Goal: Information Seeking & Learning: Learn about a topic

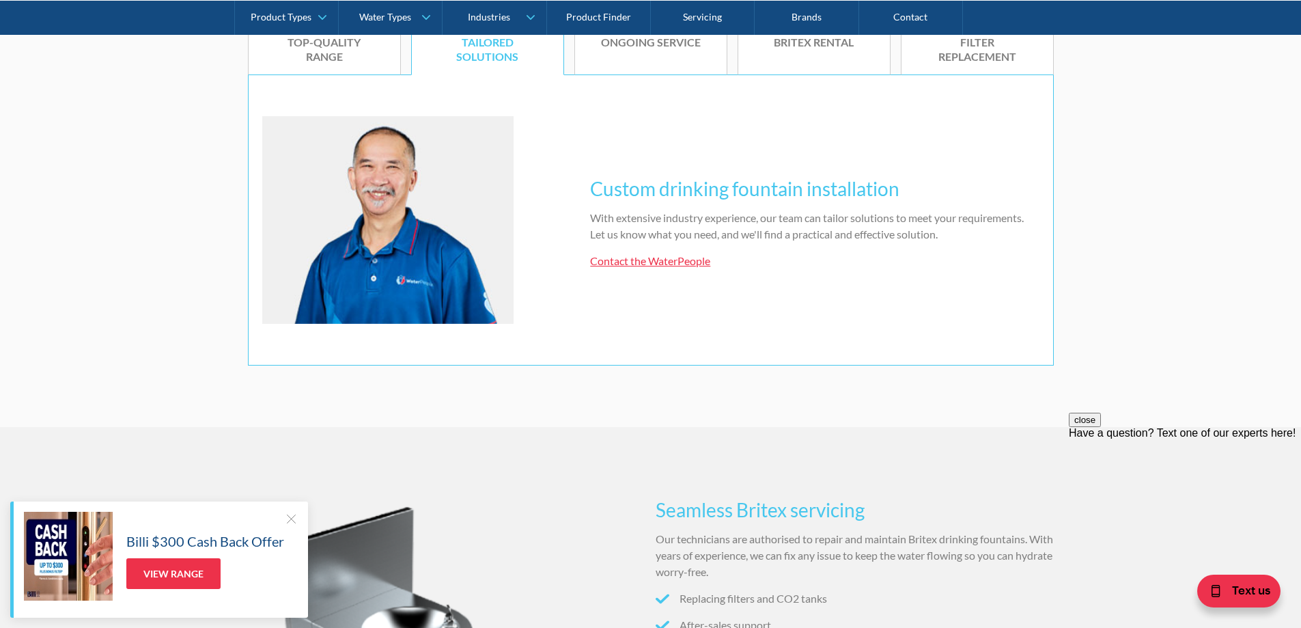
scroll to position [751, 0]
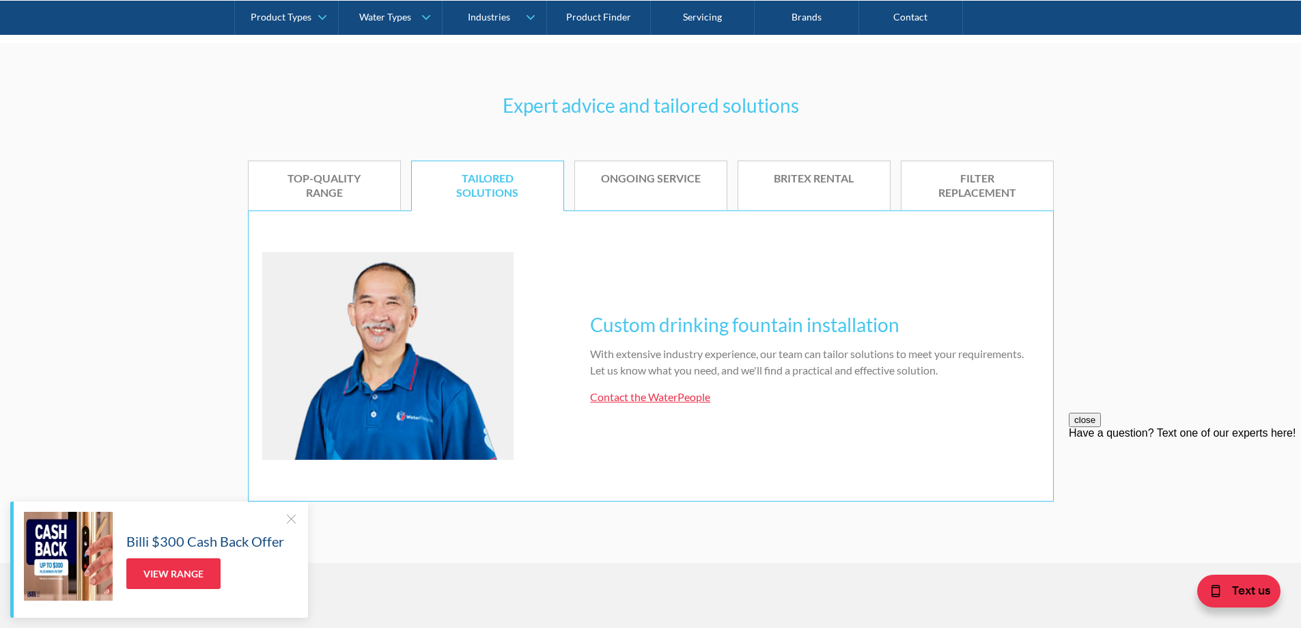
click at [980, 196] on div "FILTER REPLACEMENT" at bounding box center [977, 185] width 111 height 29
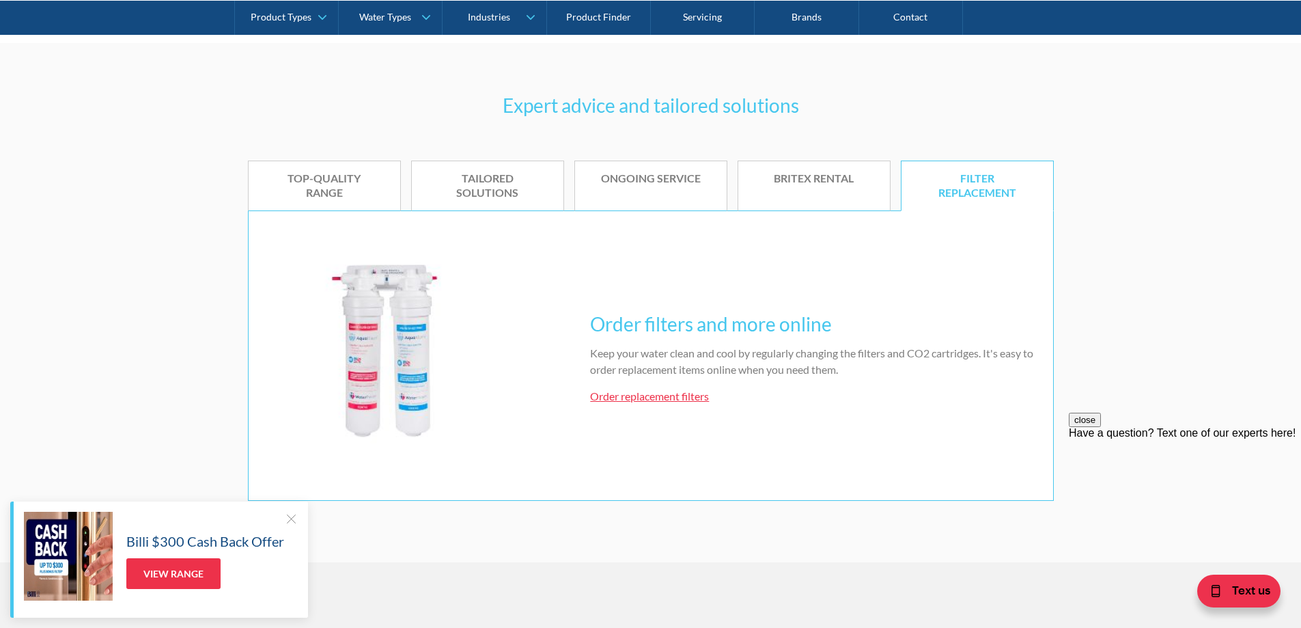
click at [654, 395] on link "Order replacement filters" at bounding box center [649, 395] width 119 height 13
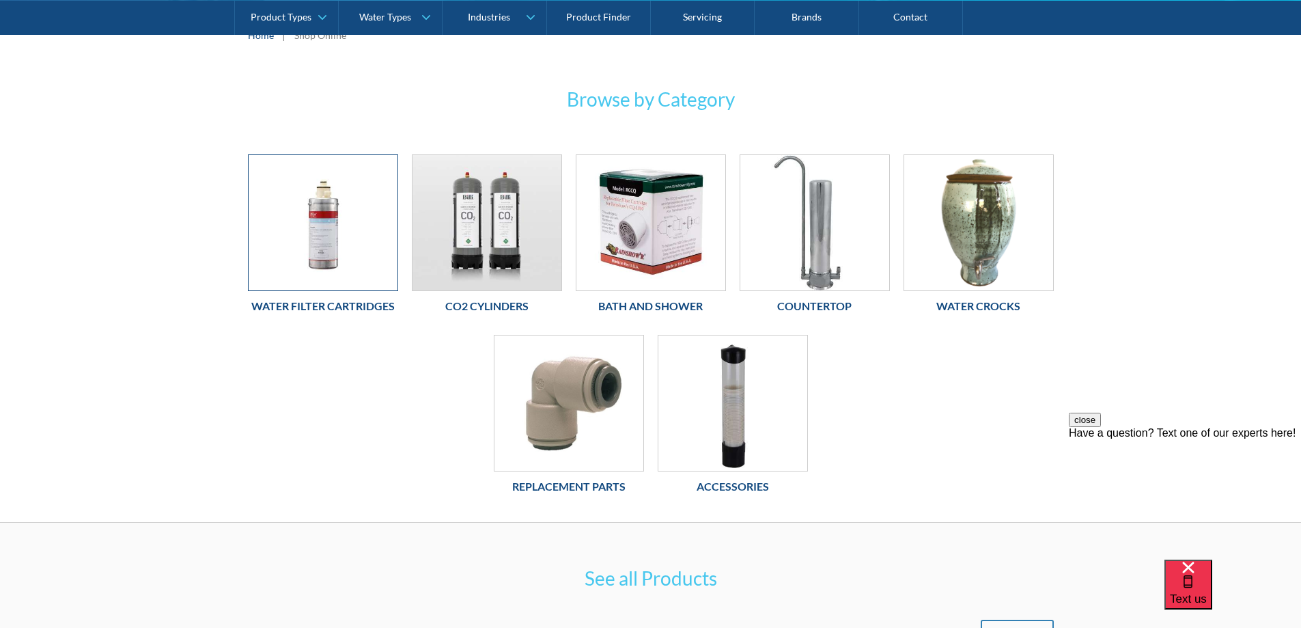
click at [330, 245] on img at bounding box center [323, 222] width 149 height 135
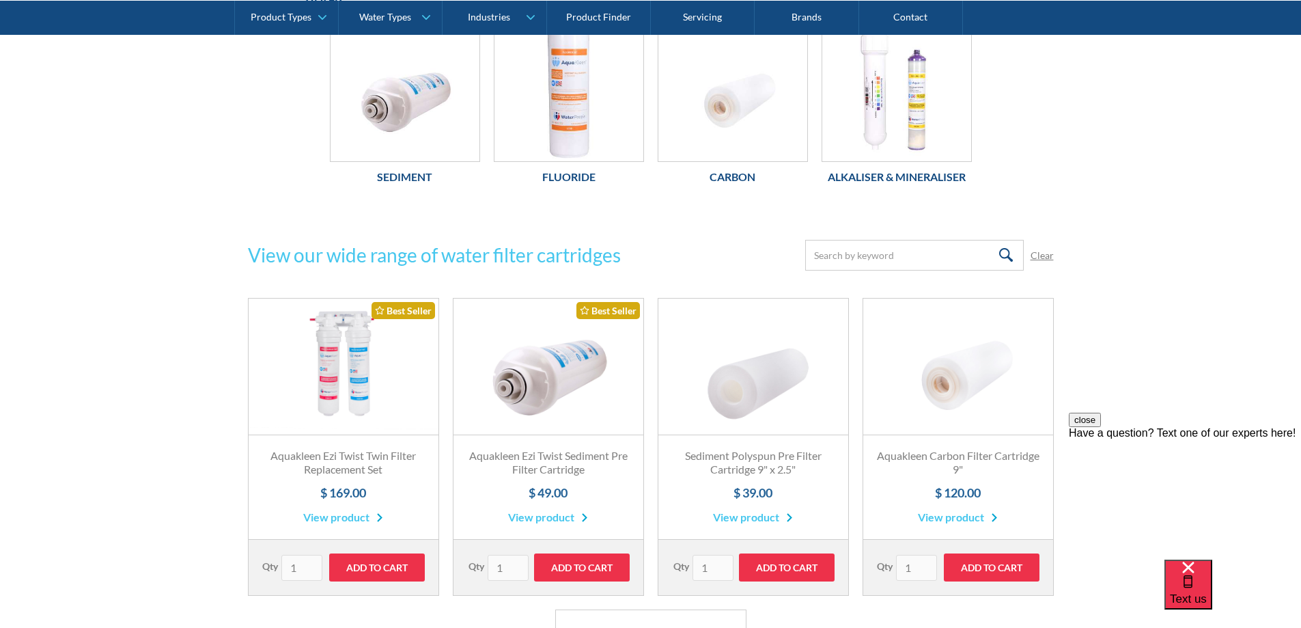
scroll to position [820, 0]
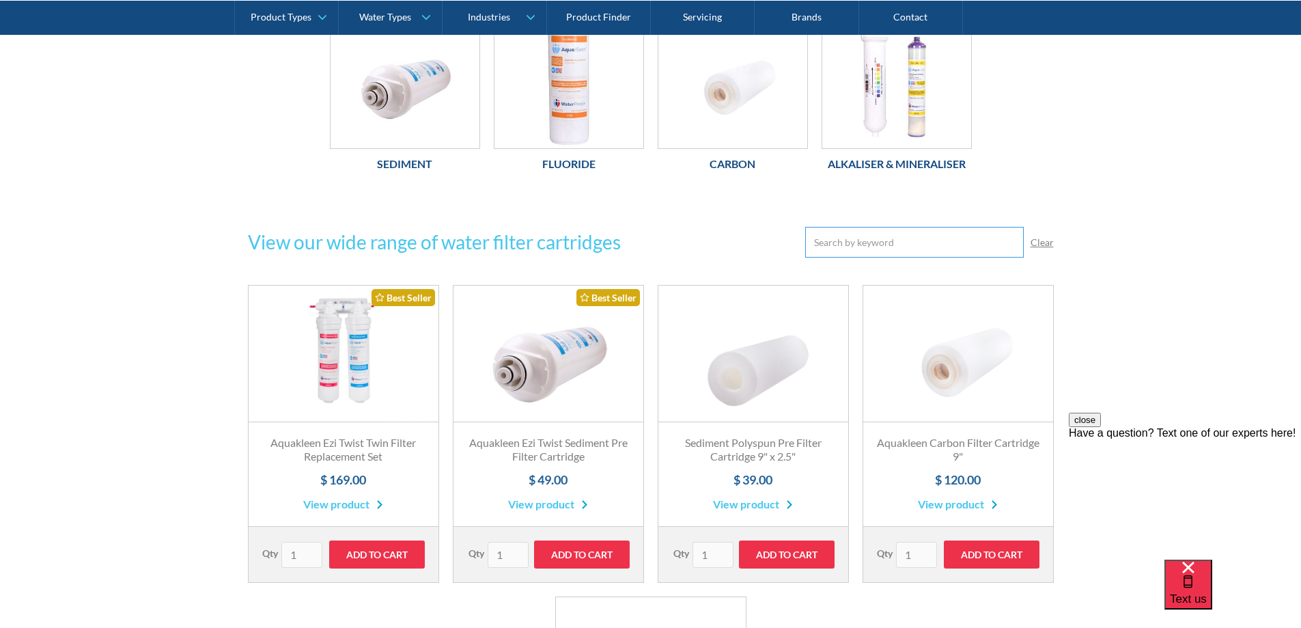
click at [897, 250] on input "Email Form" at bounding box center [914, 242] width 219 height 31
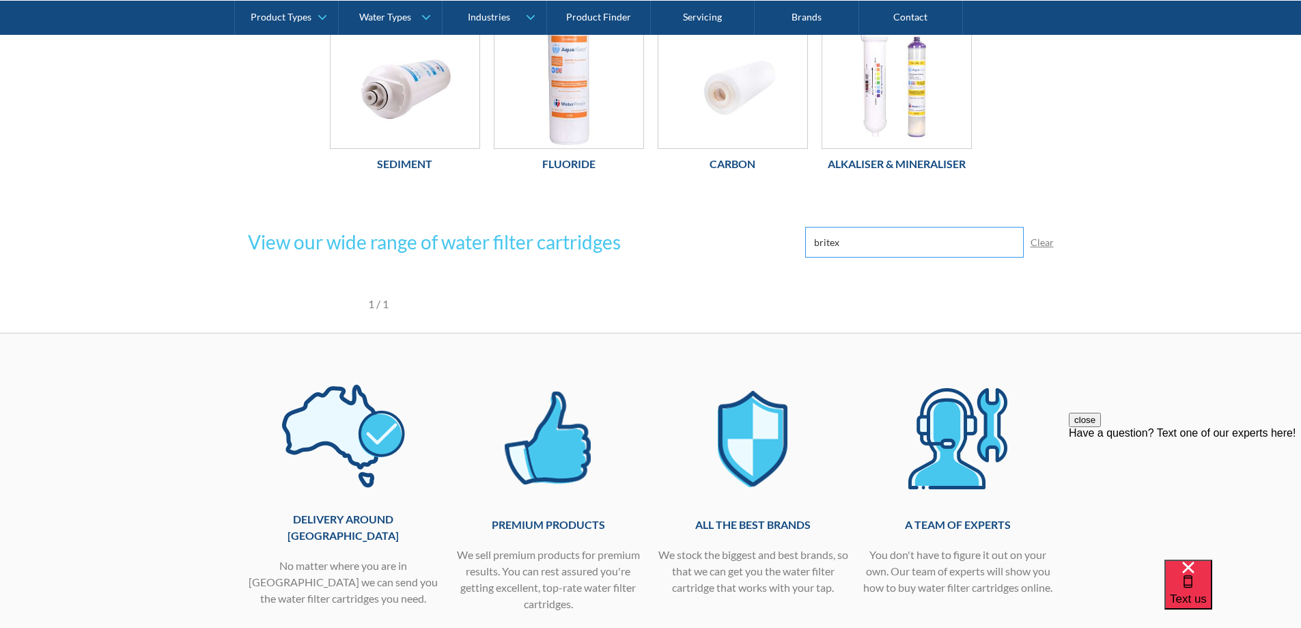
type input "britex"
click input "Submit" at bounding box center [0, 0] width 0 height 0
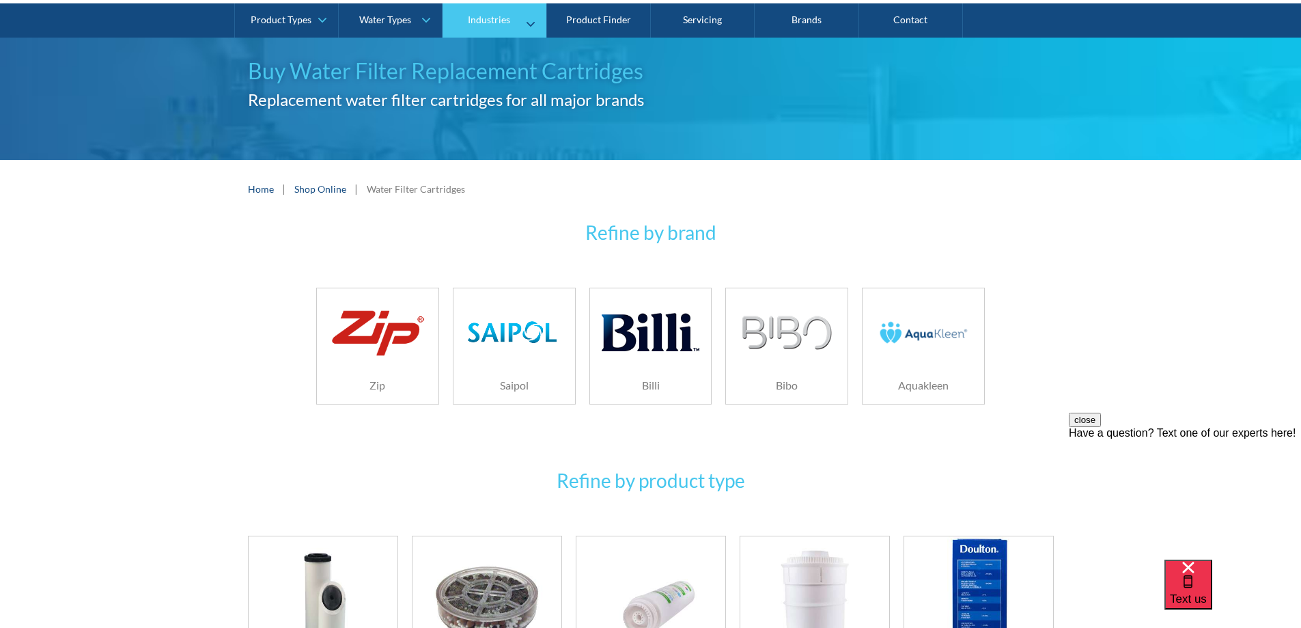
scroll to position [0, 0]
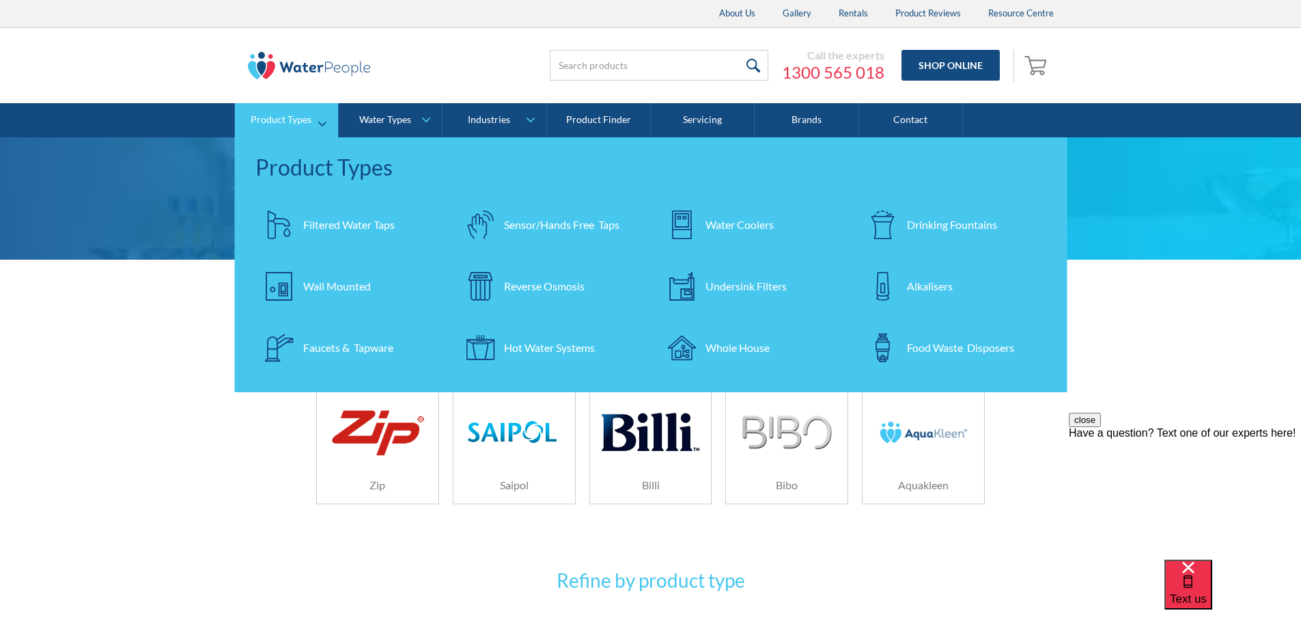
click at [907, 216] on div "Drinking Fountains" at bounding box center [952, 224] width 90 height 16
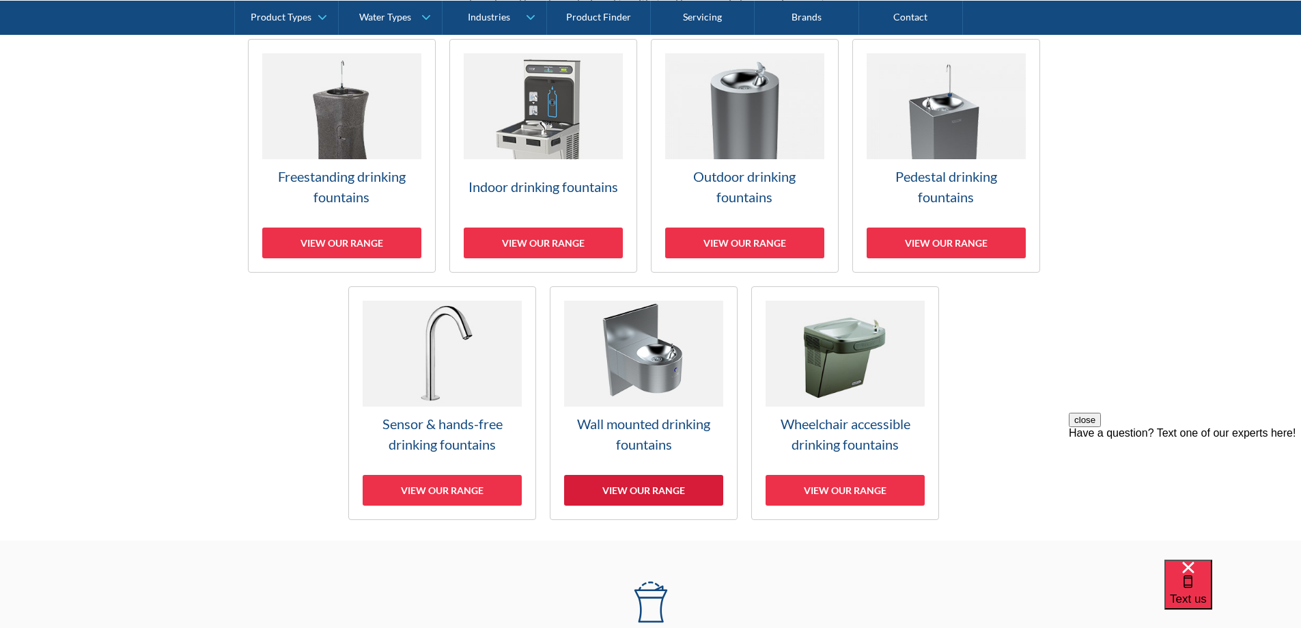
click at [645, 484] on div "View our range" at bounding box center [643, 490] width 159 height 31
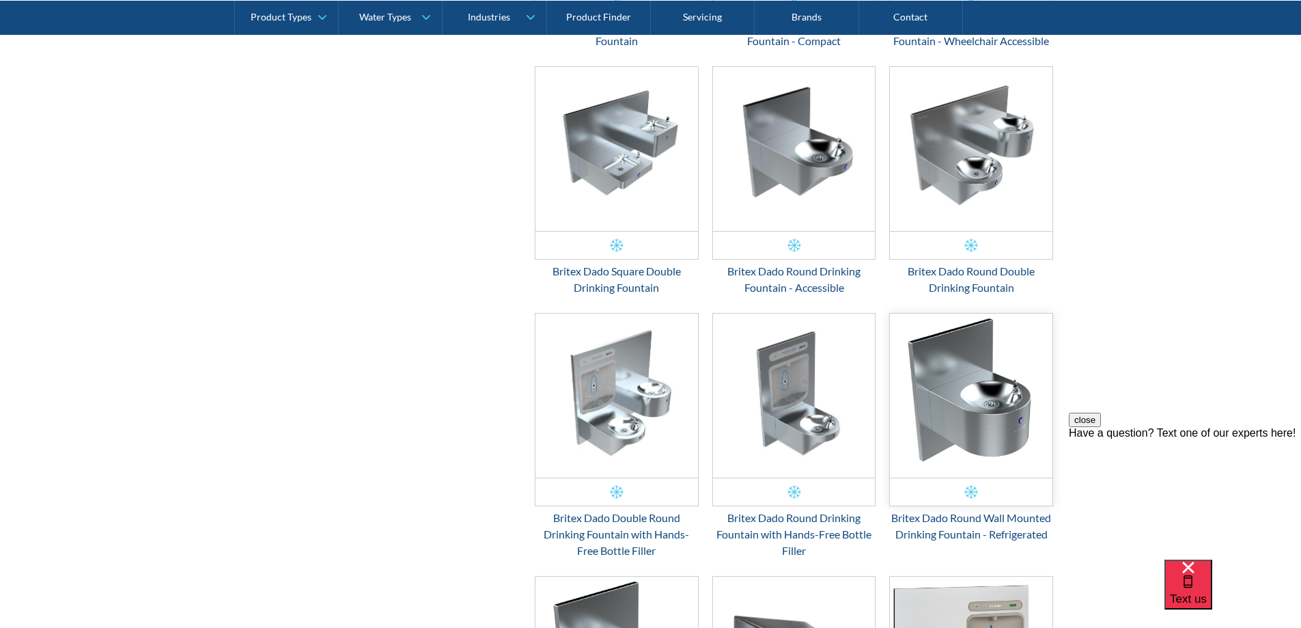
scroll to position [1216, 0]
click at [976, 269] on div "Britex Dado Round Double Drinking Fountain" at bounding box center [971, 278] width 164 height 33
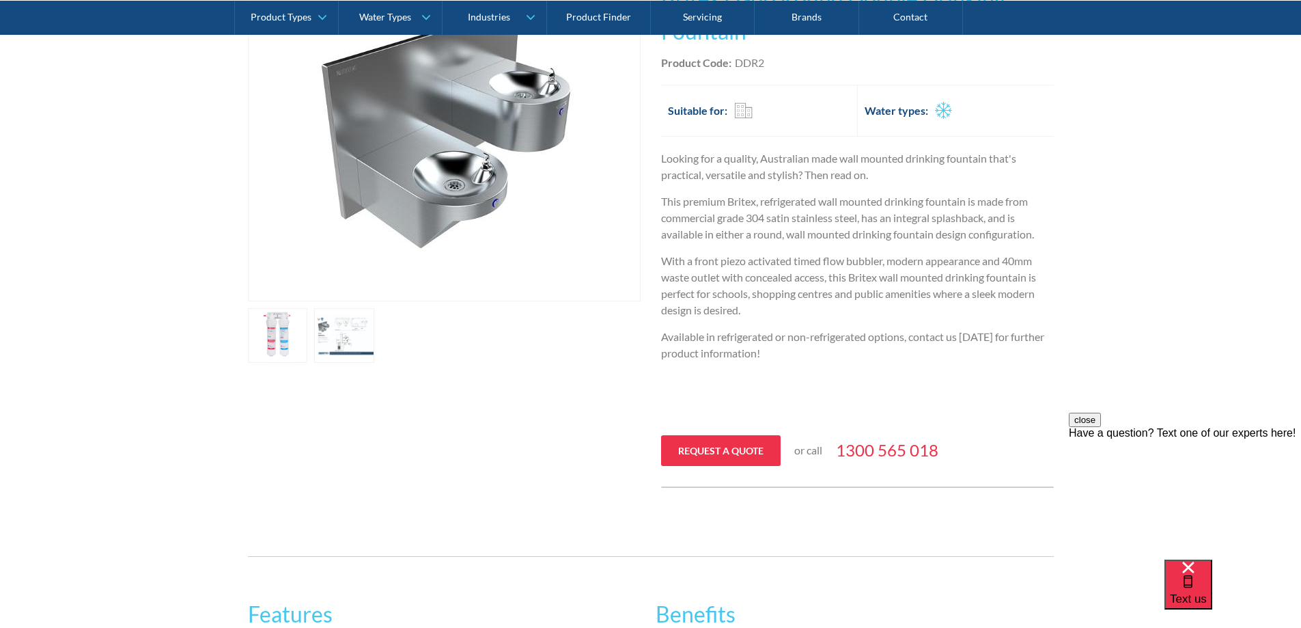
click at [277, 335] on link "open lightbox" at bounding box center [278, 335] width 60 height 55
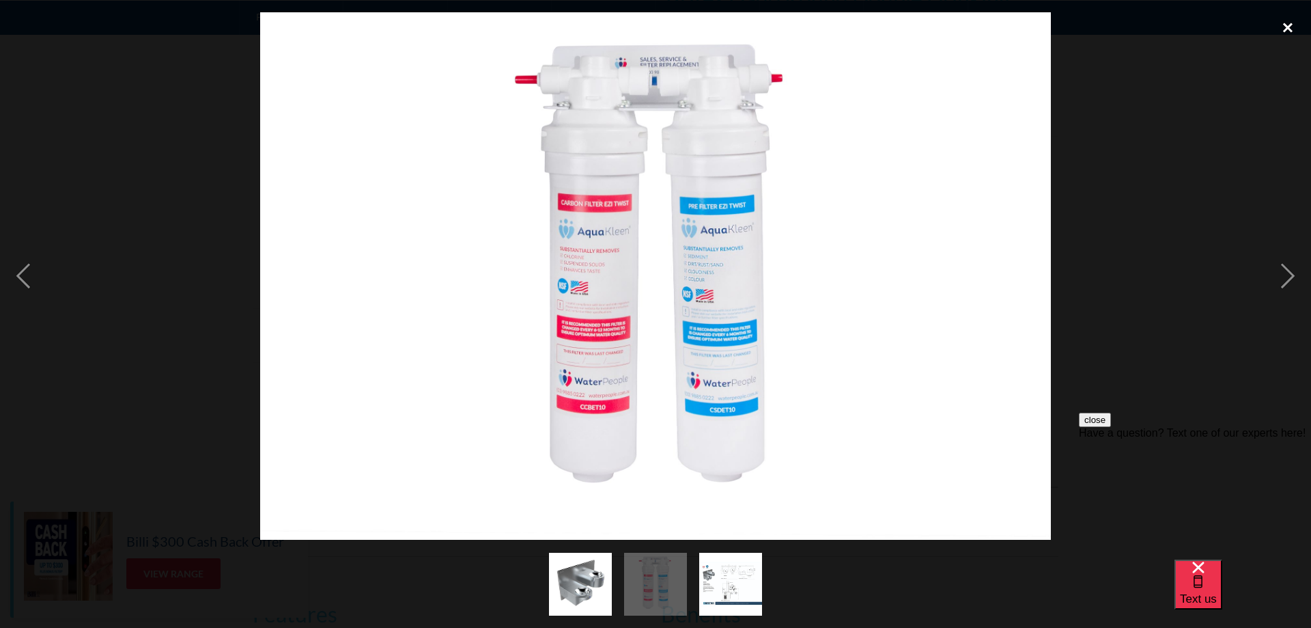
click at [1290, 26] on div "close lightbox" at bounding box center [1288, 27] width 46 height 30
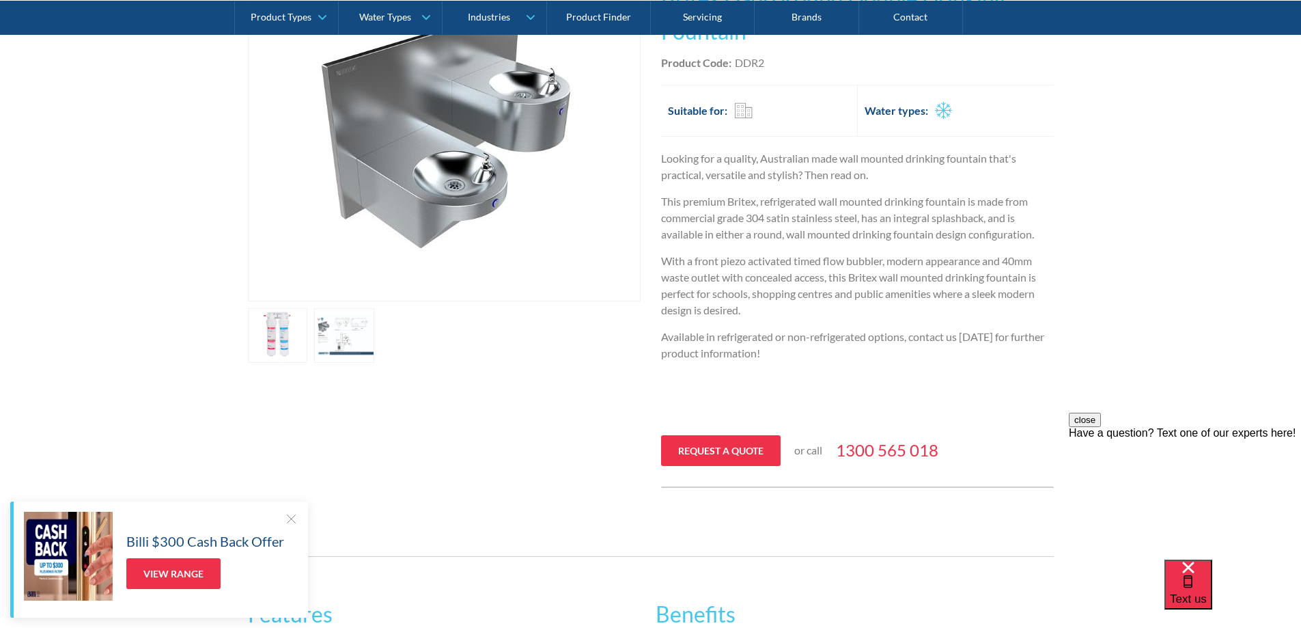
scroll to position [273, 0]
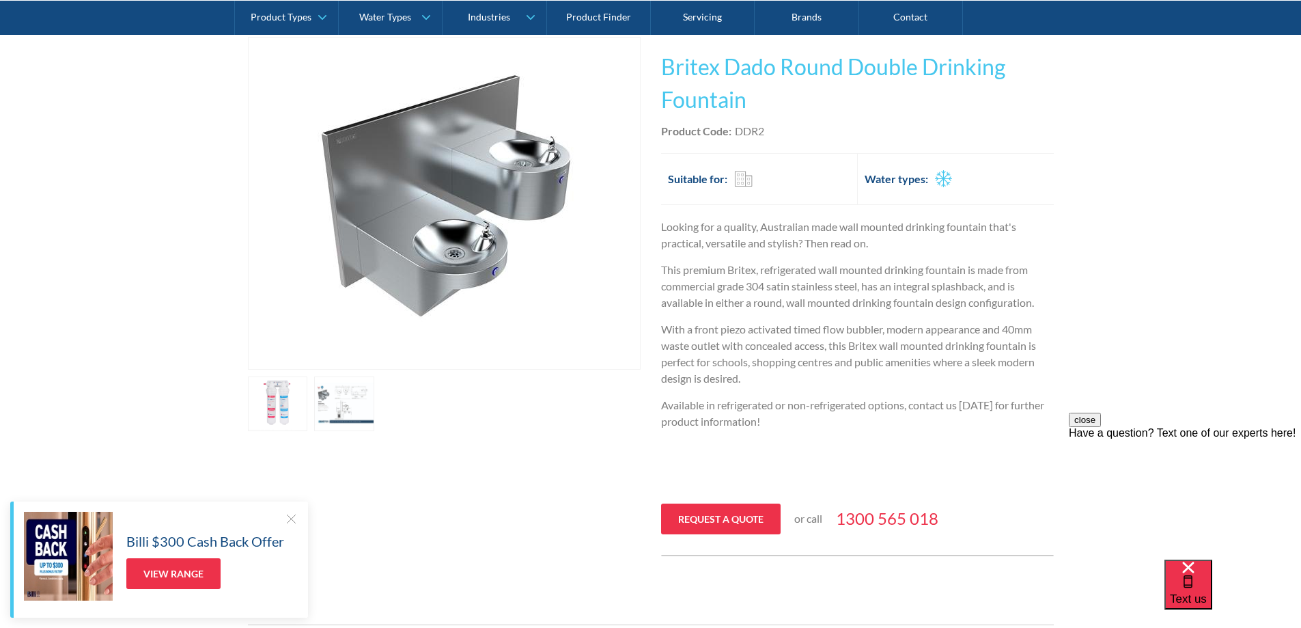
click at [354, 397] on link "open lightbox" at bounding box center [344, 403] width 60 height 55
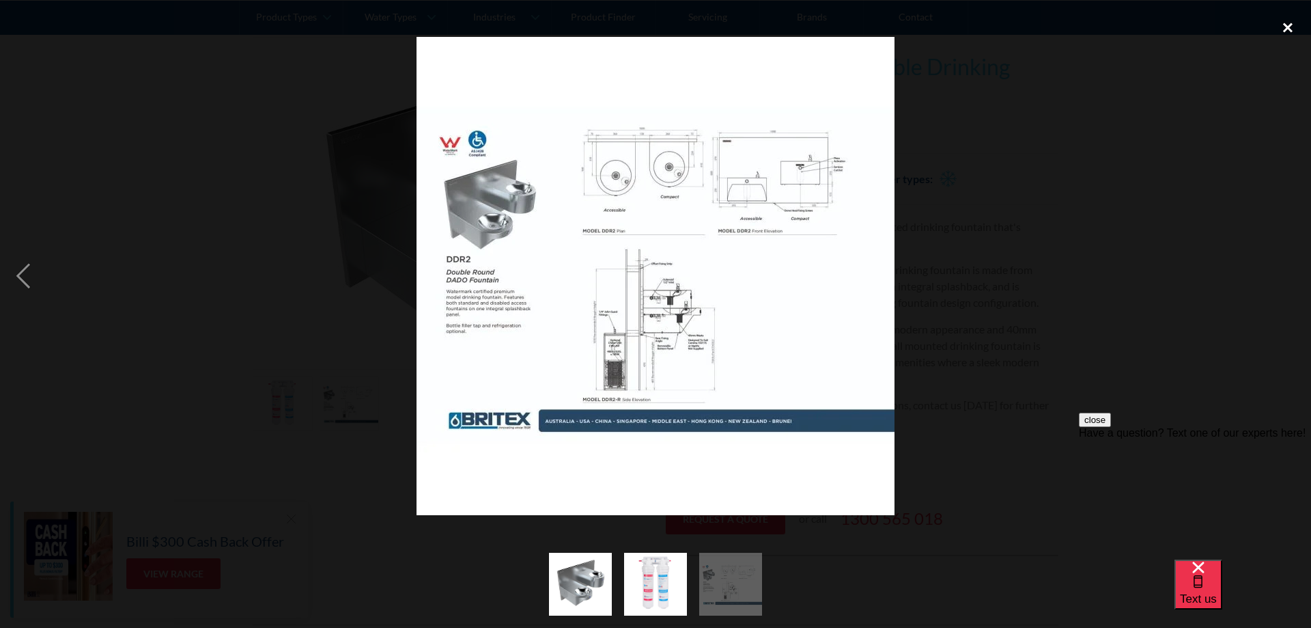
click at [1294, 20] on div "close lightbox" at bounding box center [1288, 27] width 46 height 30
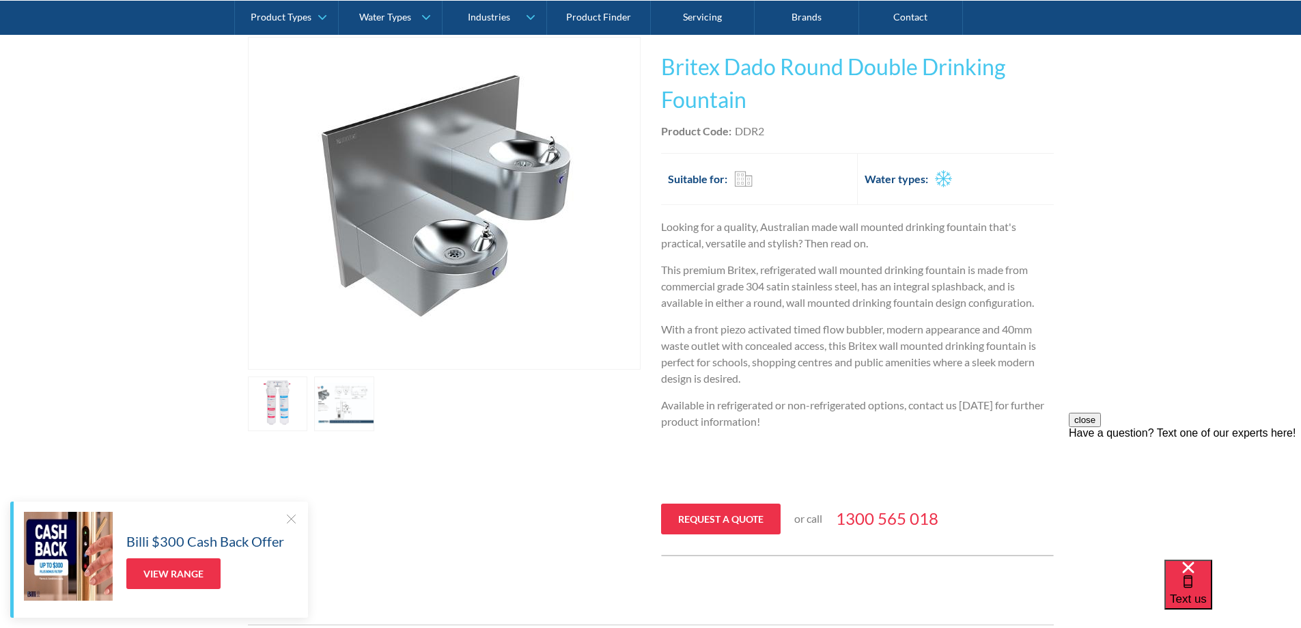
click at [280, 406] on link "open lightbox" at bounding box center [278, 403] width 60 height 55
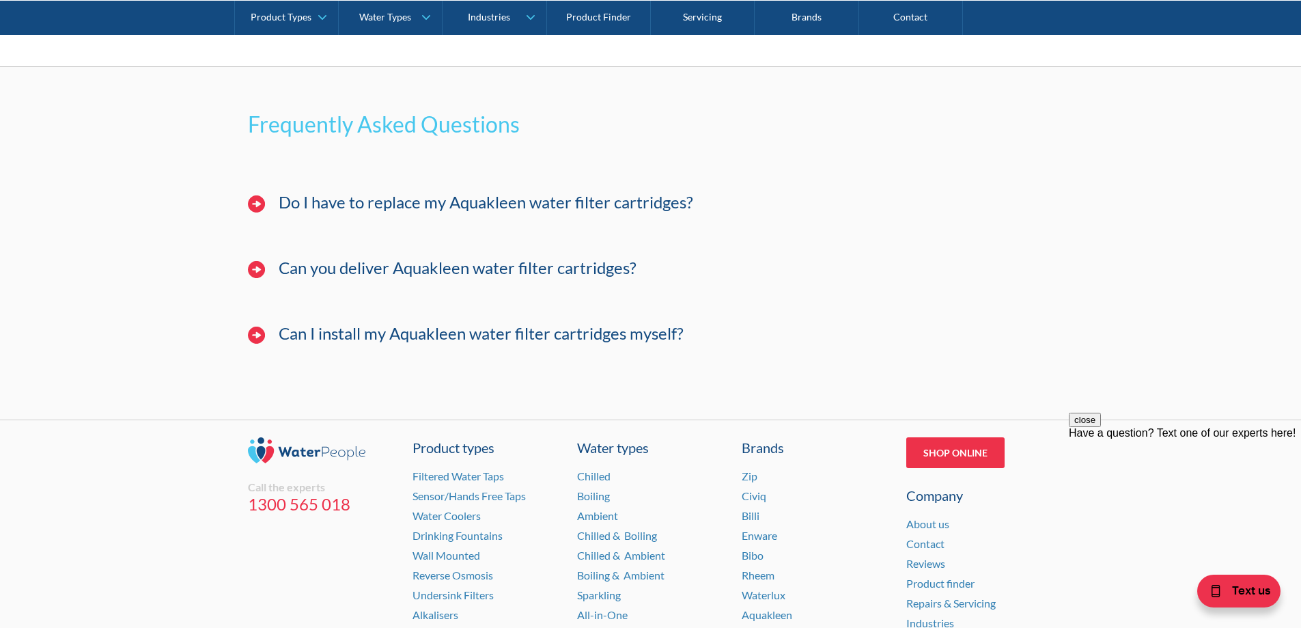
scroll to position [1298, 0]
click at [301, 208] on h3 "Do I have to replace my Aquakleen water filter cartridges?" at bounding box center [486, 202] width 415 height 20
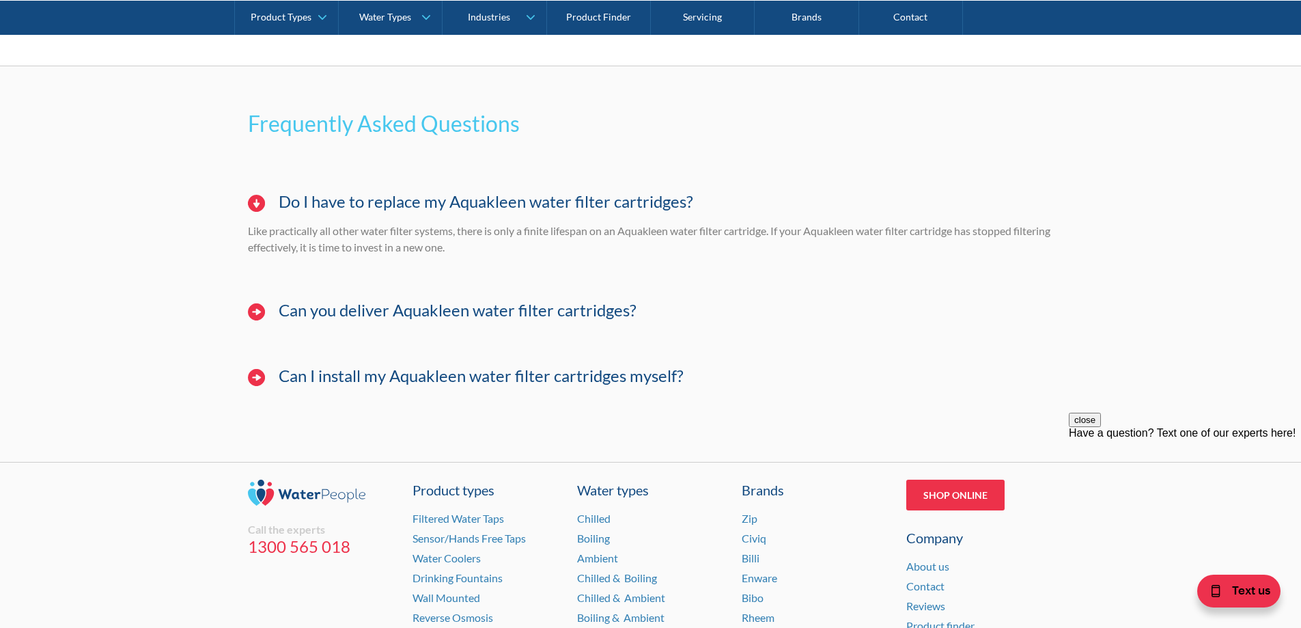
click at [249, 311] on img at bounding box center [256, 311] width 17 height 17
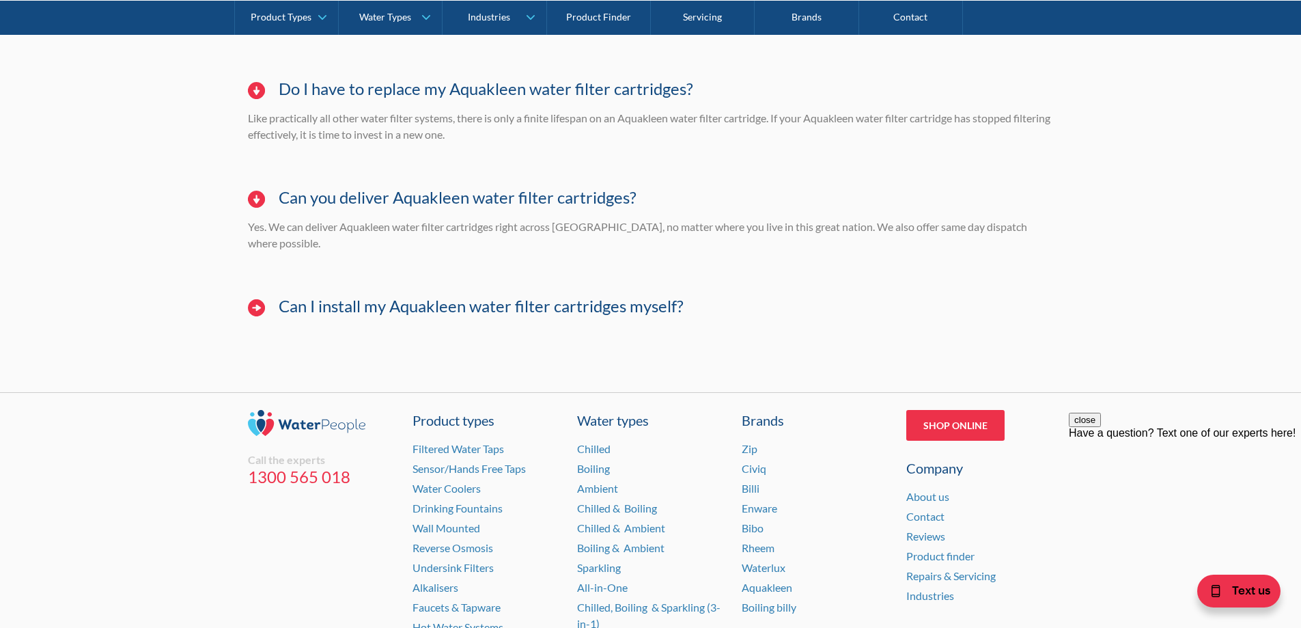
scroll to position [1434, 0]
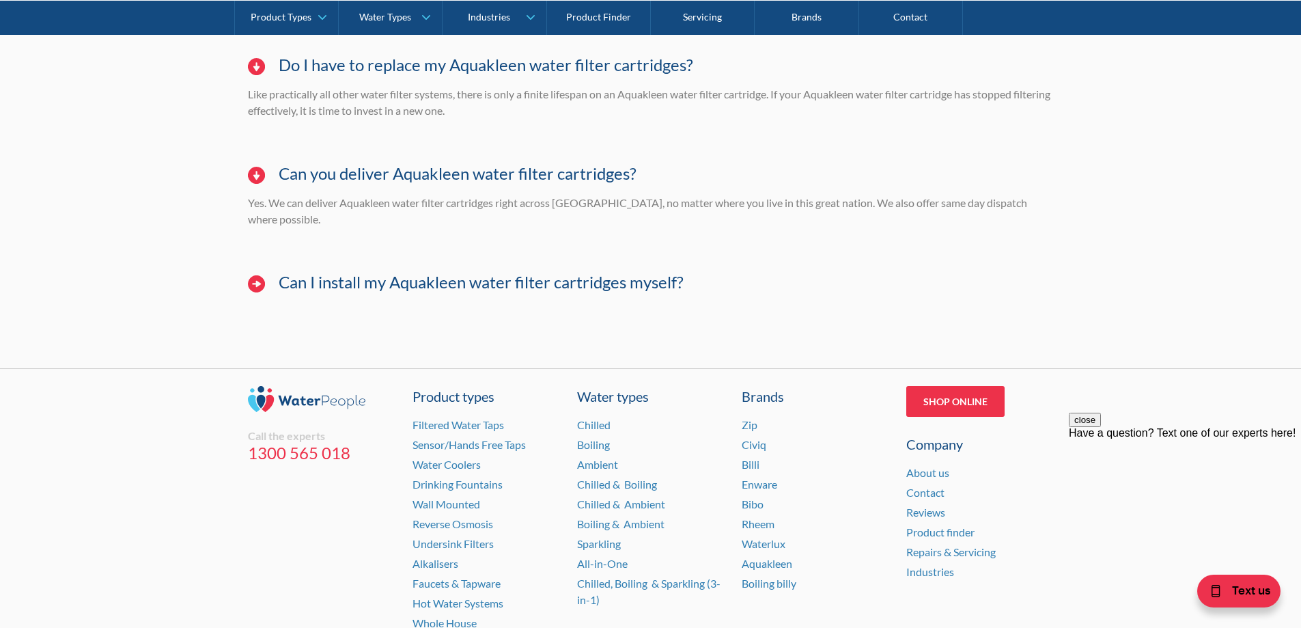
click at [239, 273] on div "Frequently Asked Questions Do I have to replace my Aquakleen water filter cartr…" at bounding box center [650, 149] width 1301 height 438
click at [249, 277] on div "Can I install my Aquakleen water filter cartridges myself?" at bounding box center [651, 289] width 820 height 55
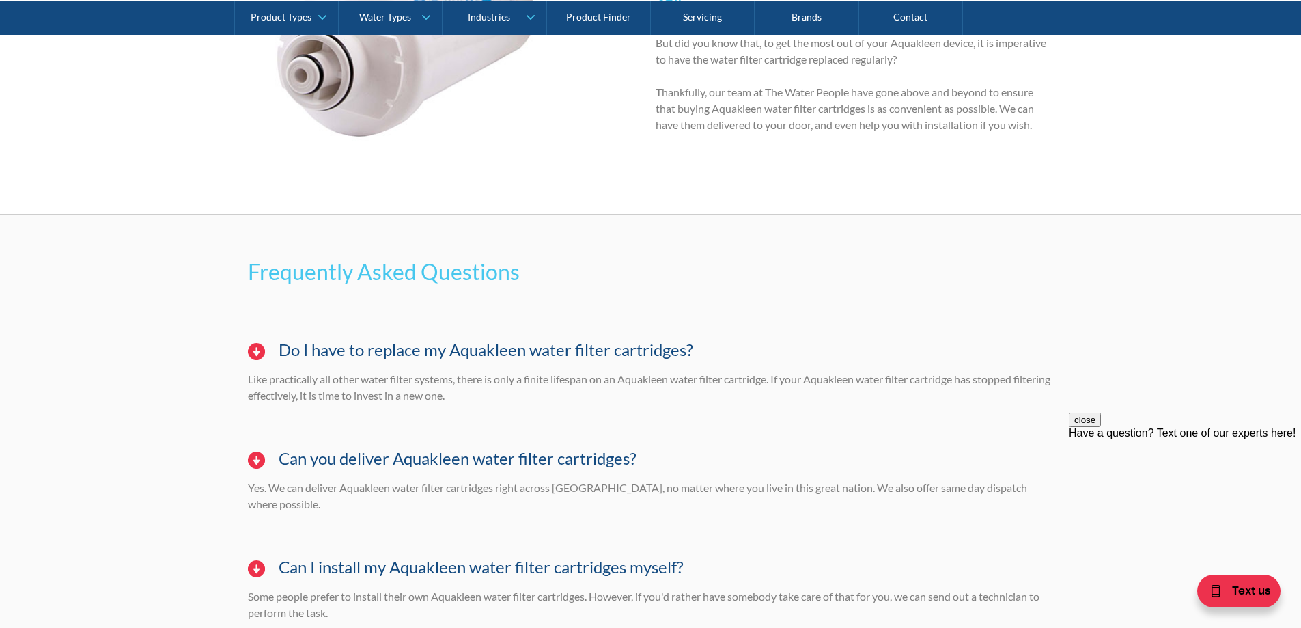
scroll to position [1100, 0]
